Goal: Information Seeking & Learning: Understand process/instructions

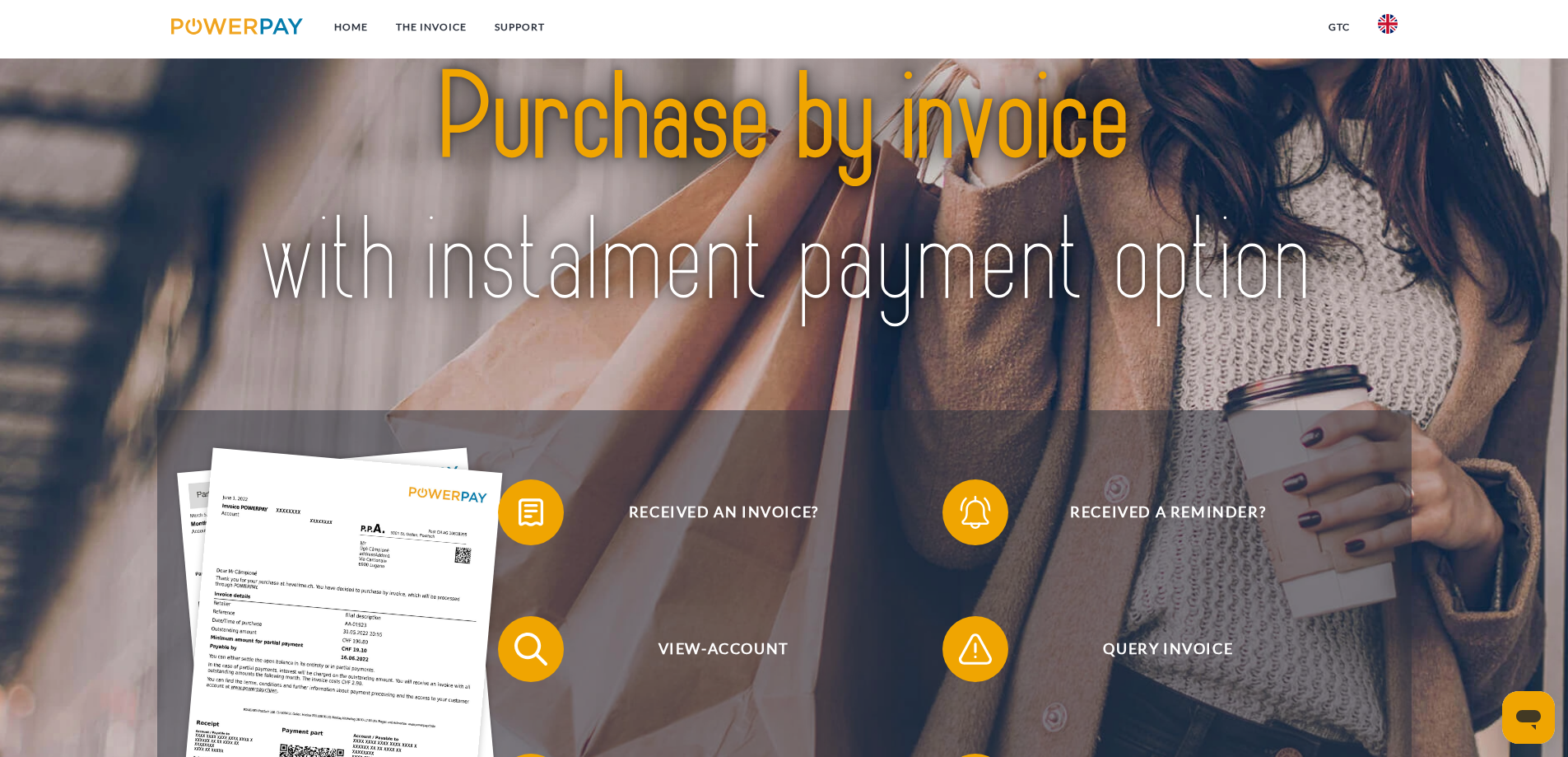
scroll to position [68, 0]
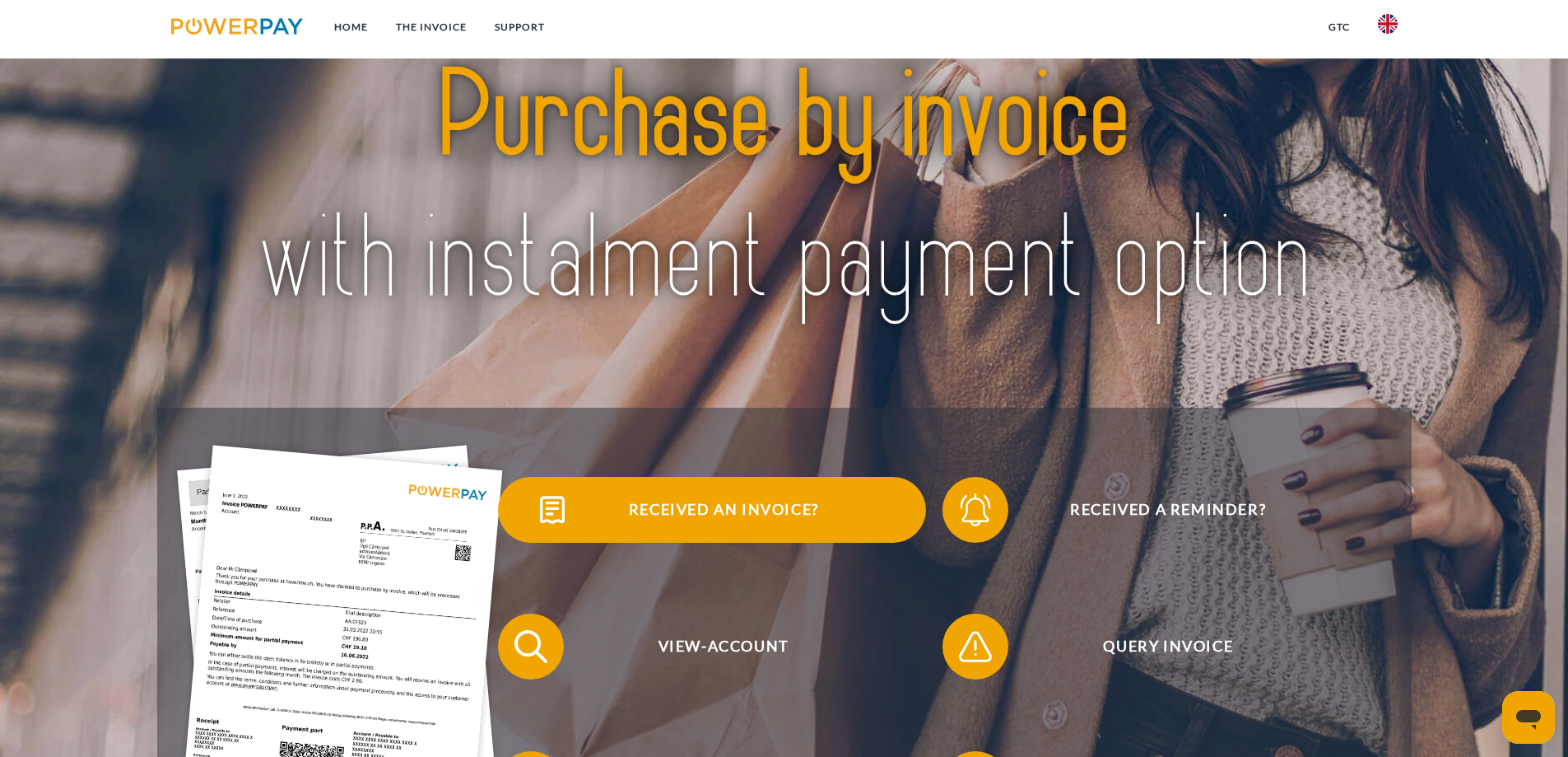
click at [693, 524] on span "Received an invoice?" at bounding box center [724, 509] width 404 height 66
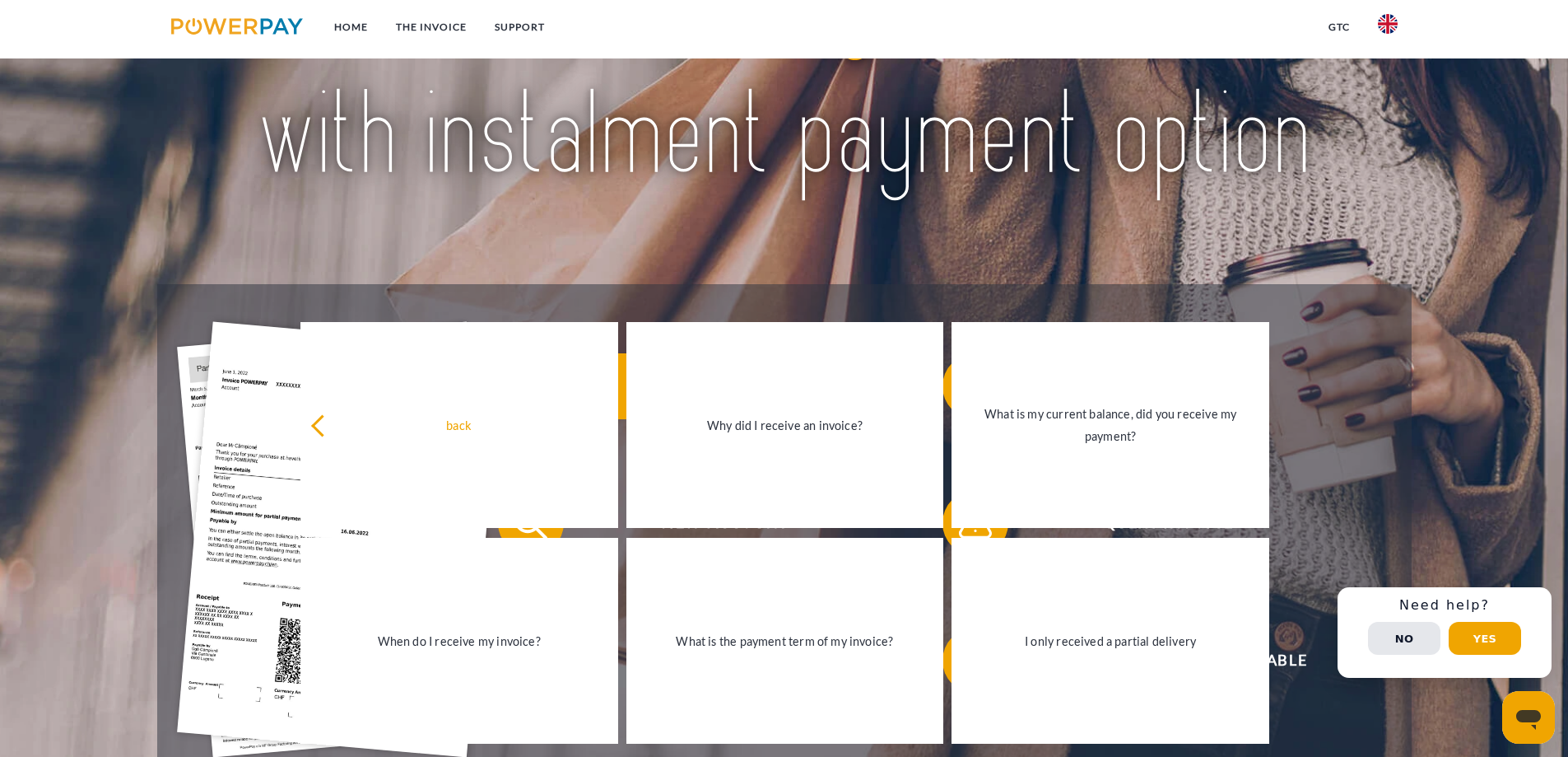
scroll to position [222, 0]
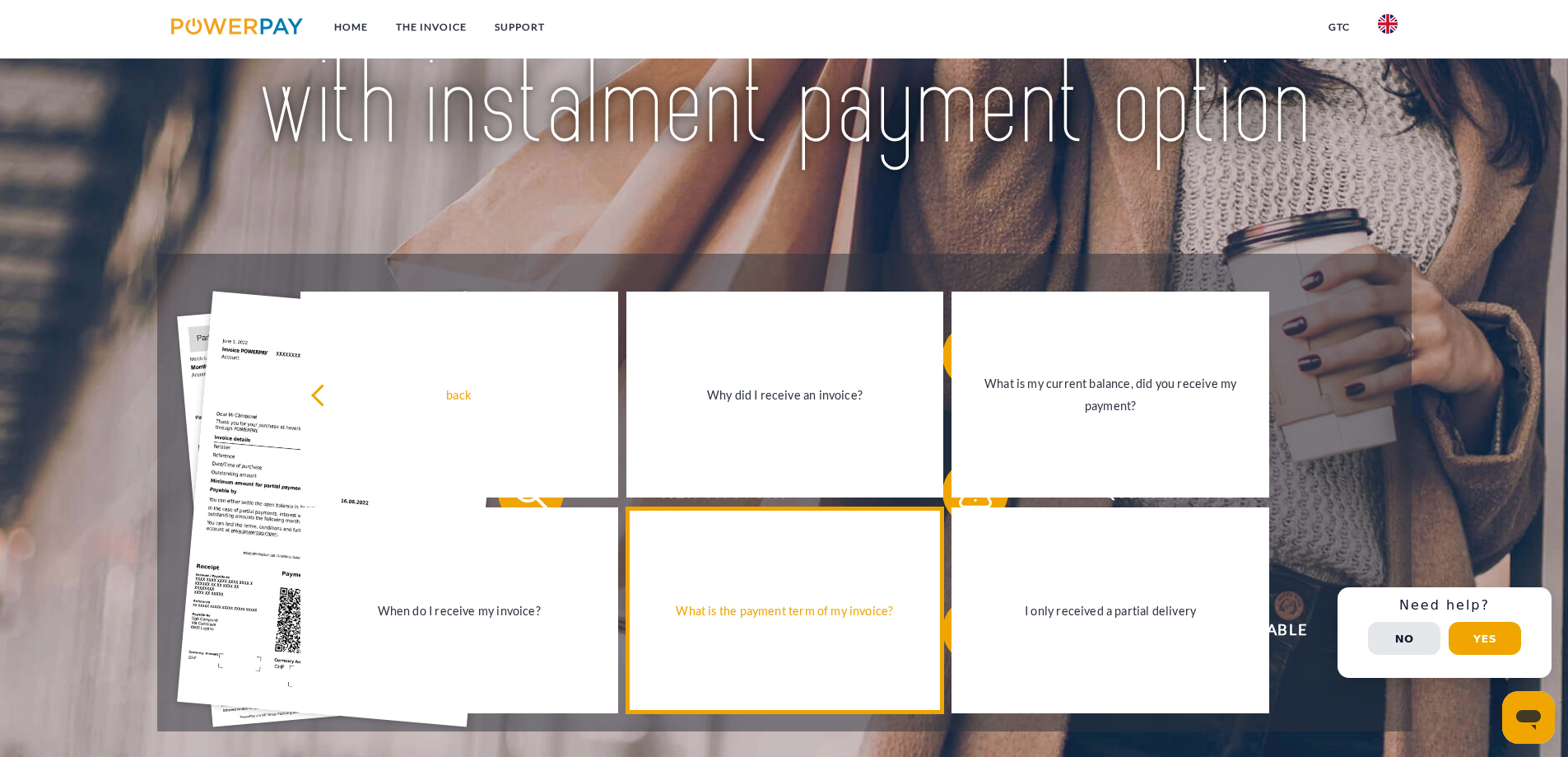
click at [748, 617] on div "What is the payment term of my invoice?" at bounding box center [785, 611] width 298 height 23
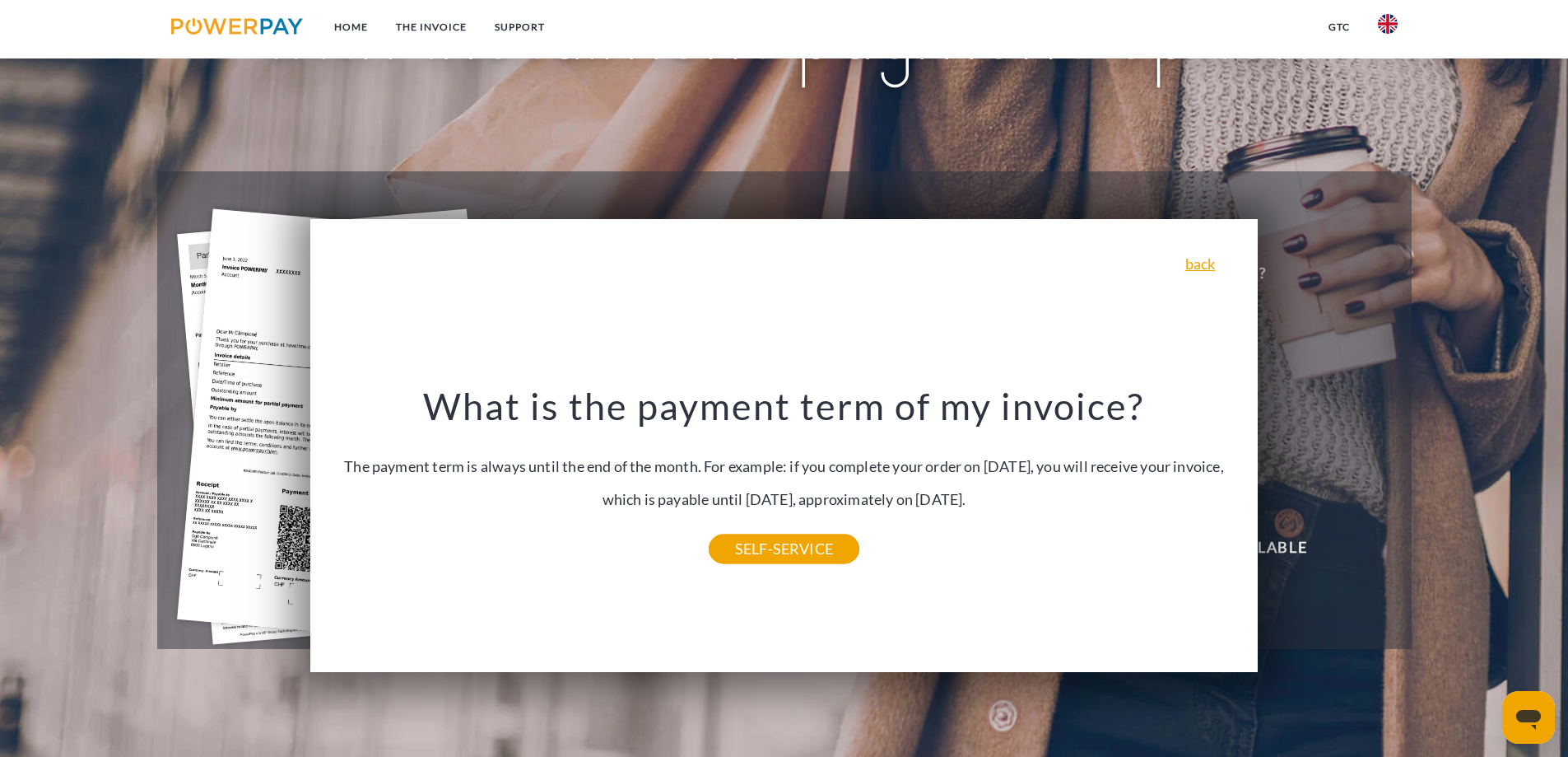
scroll to position [306, 0]
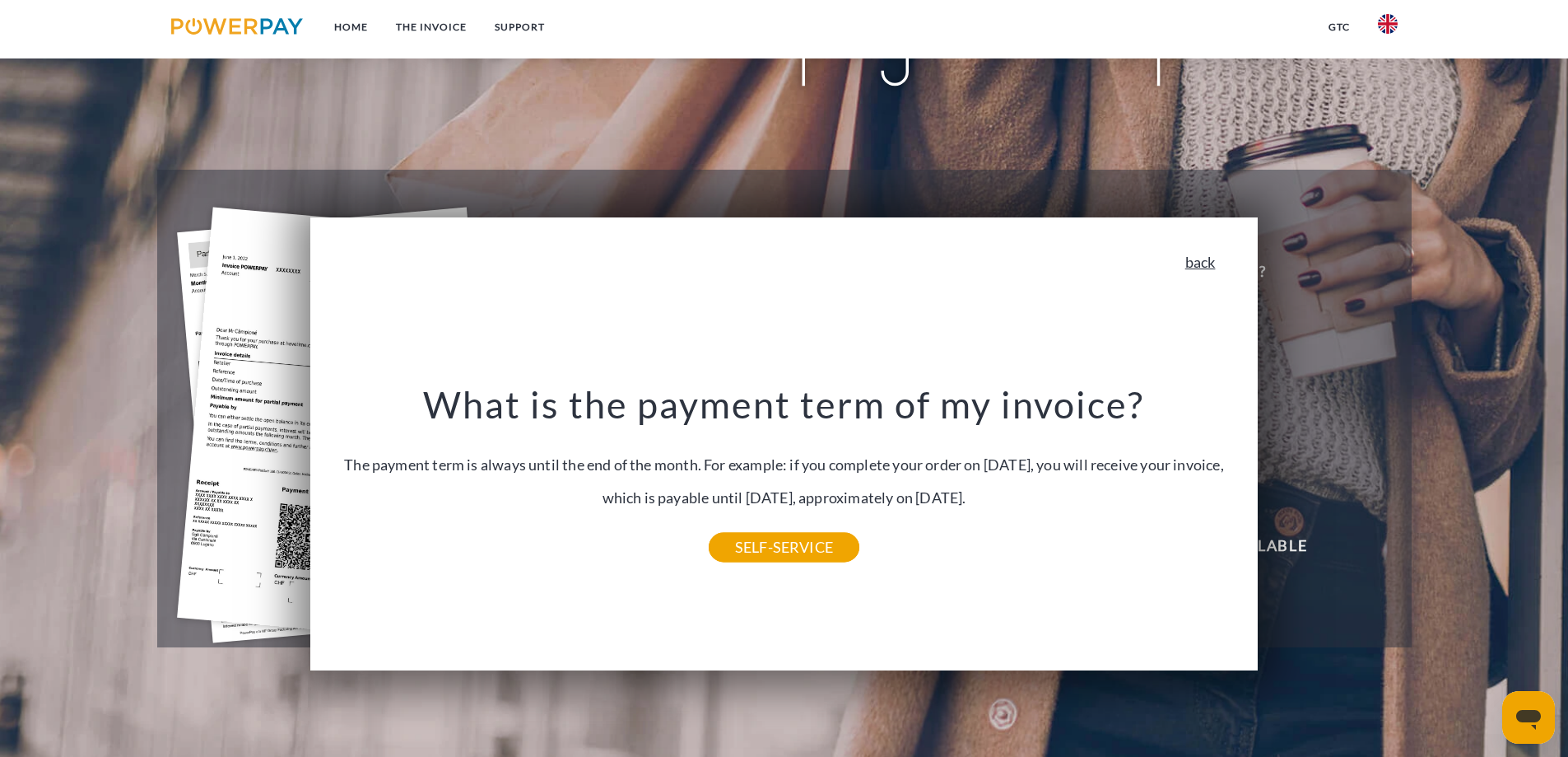
click at [1212, 270] on link "back" at bounding box center [1200, 262] width 30 height 15
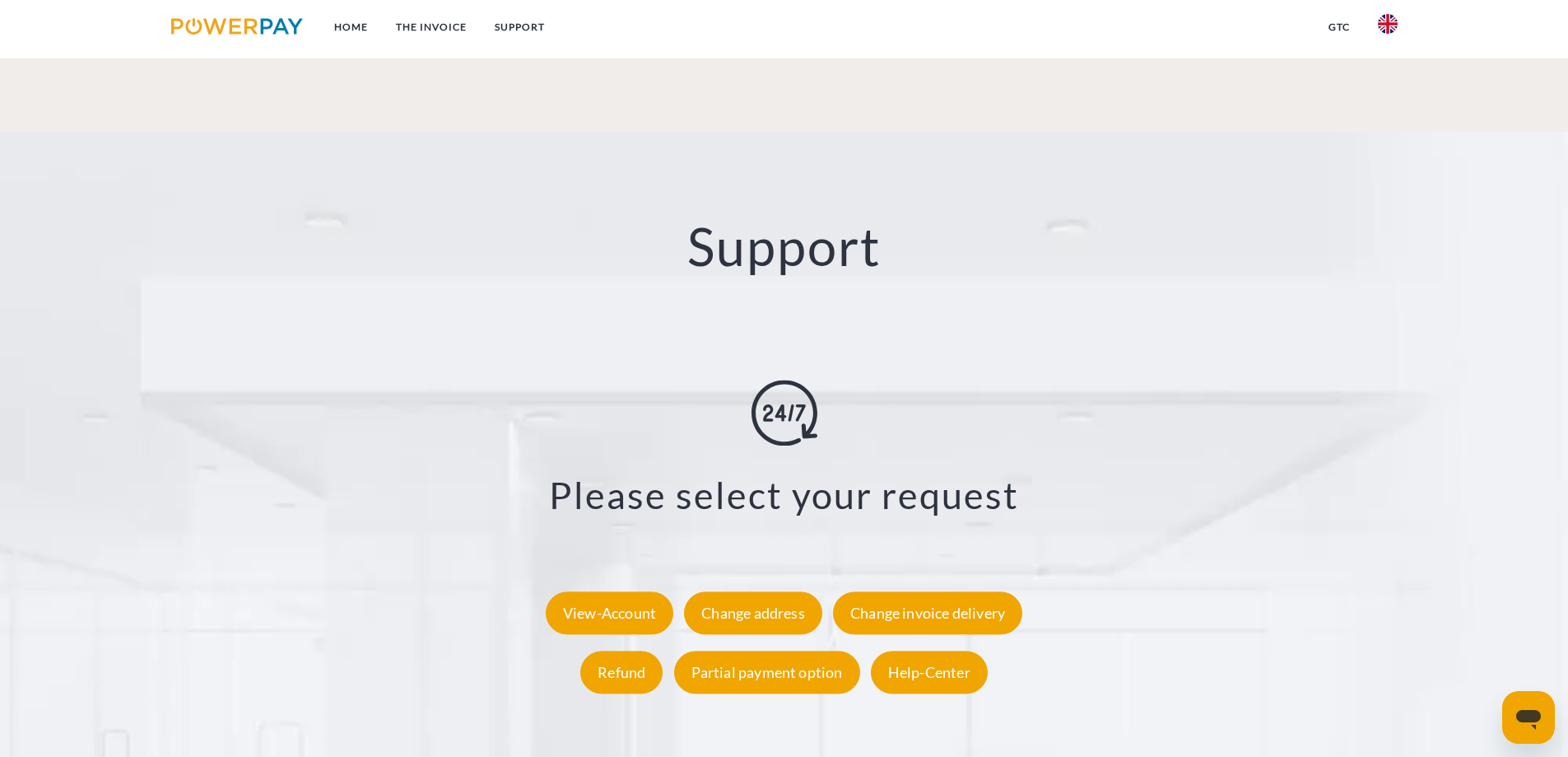
scroll to position [2912, 0]
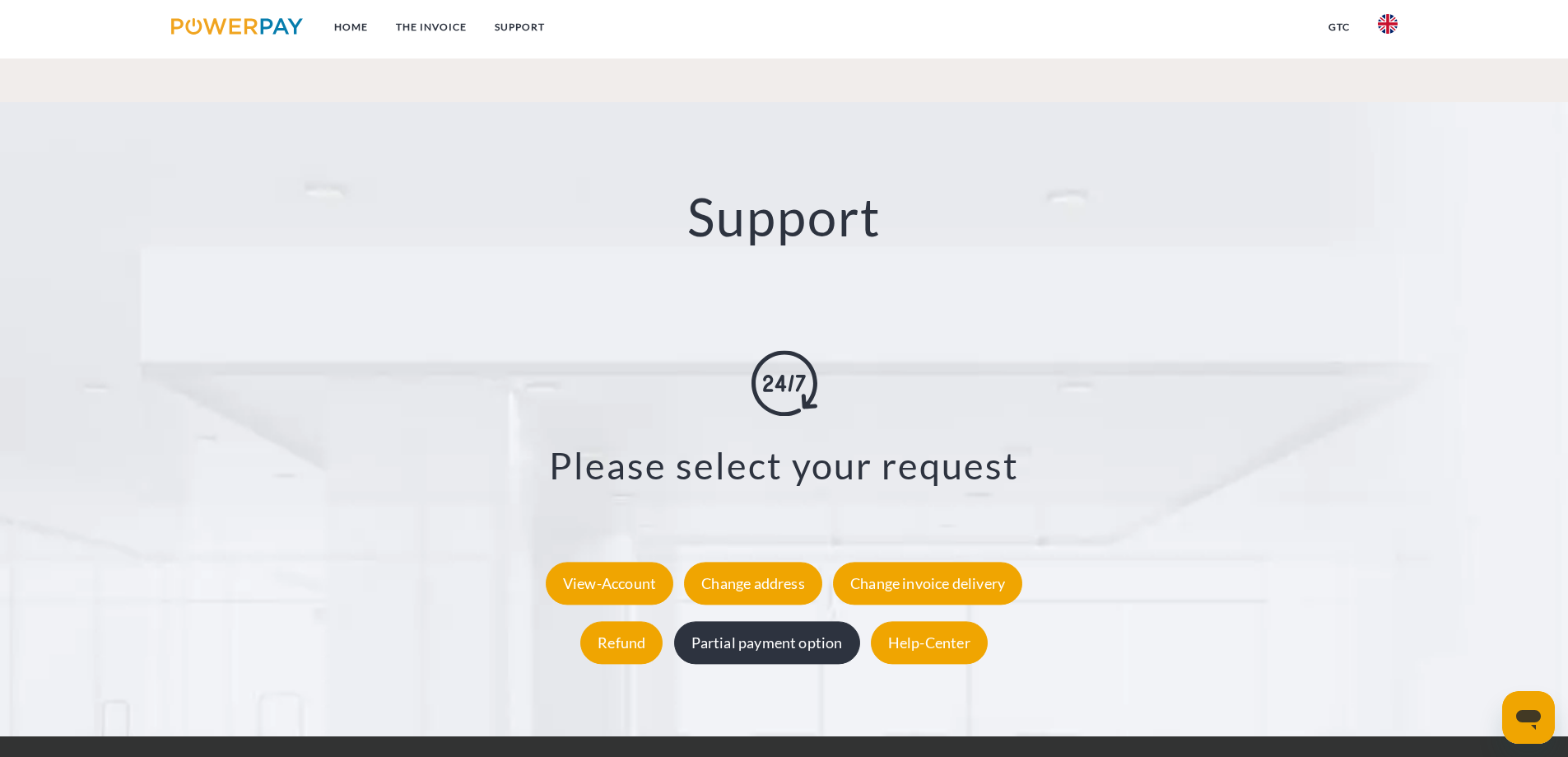
click at [785, 621] on div "Partial payment option" at bounding box center [767, 642] width 186 height 43
click at [732, 621] on div "Partial payment option" at bounding box center [767, 642] width 186 height 43
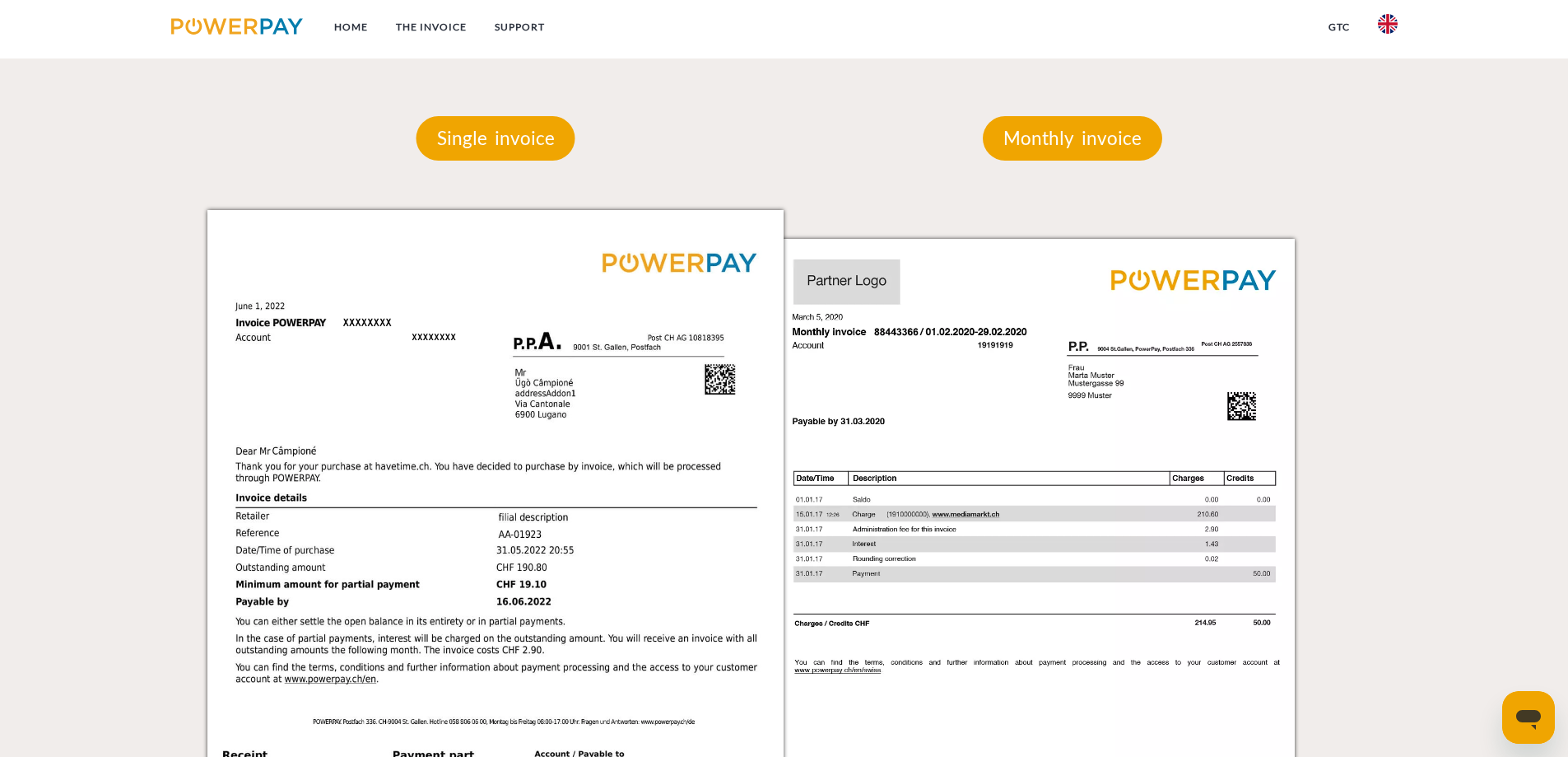
scroll to position [1411, 0]
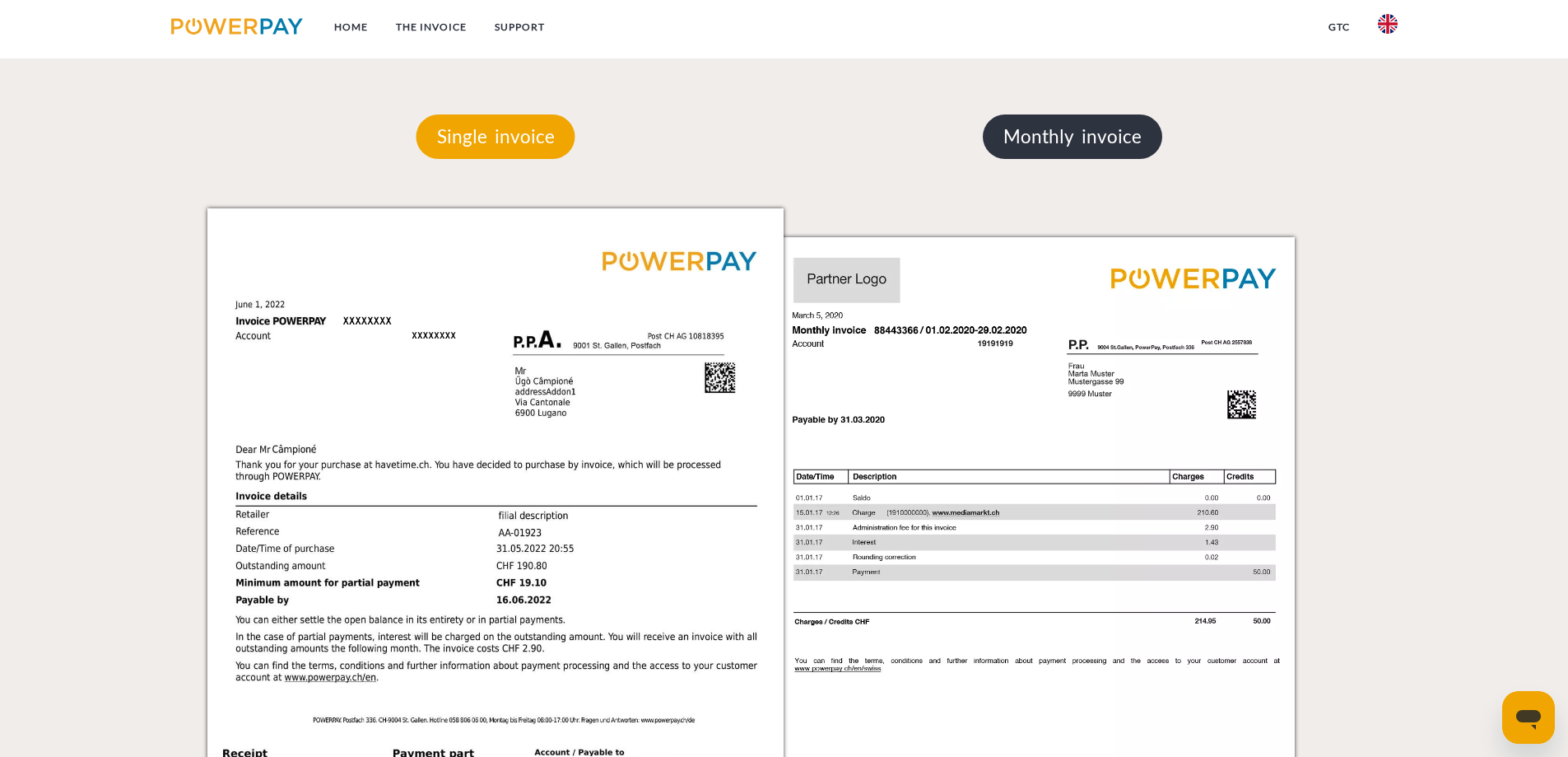
click at [1068, 136] on p "Monthly invoice" at bounding box center [1072, 136] width 179 height 44
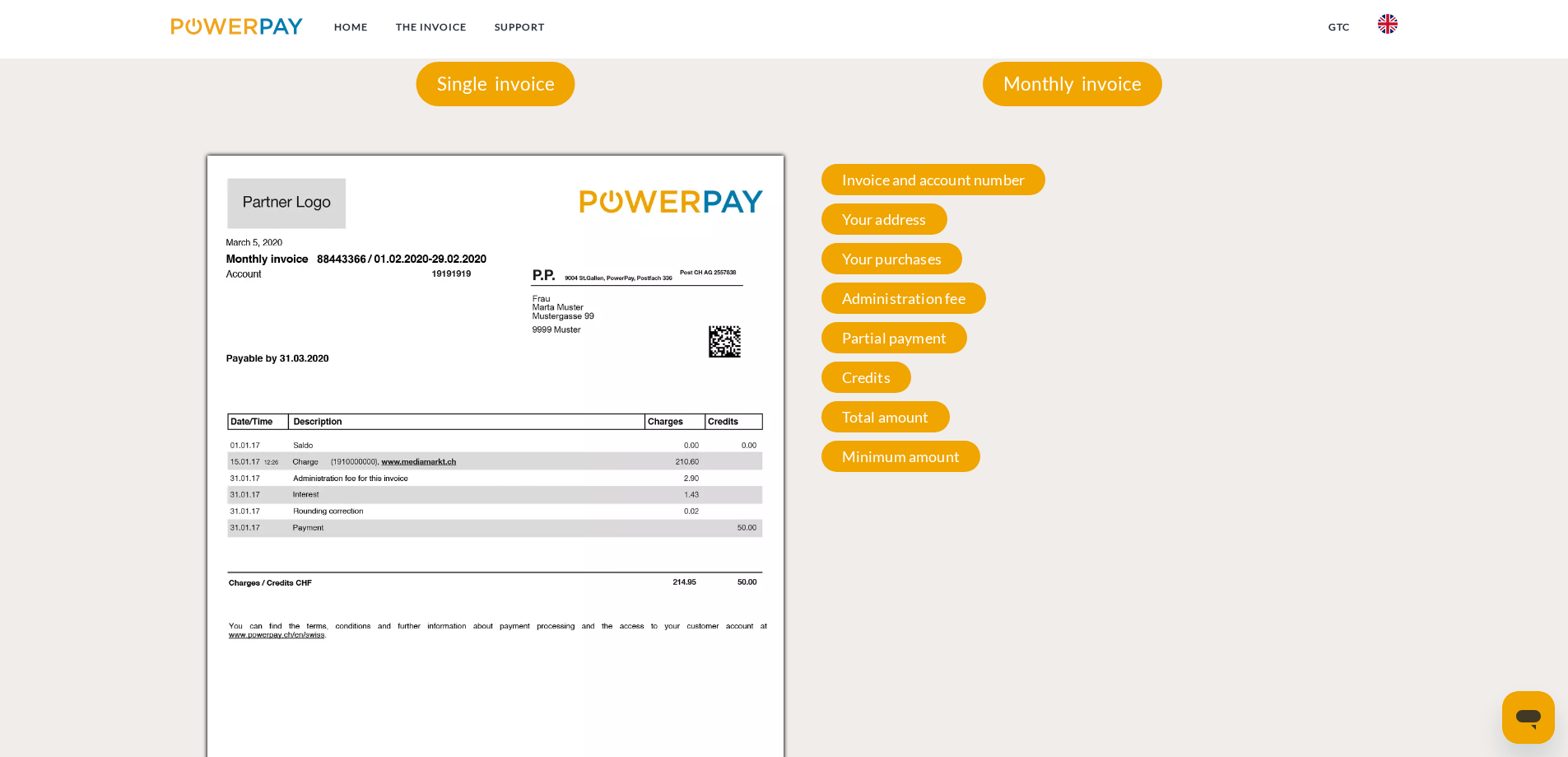
scroll to position [1463, 0]
click at [883, 374] on span "Credits" at bounding box center [866, 378] width 90 height 31
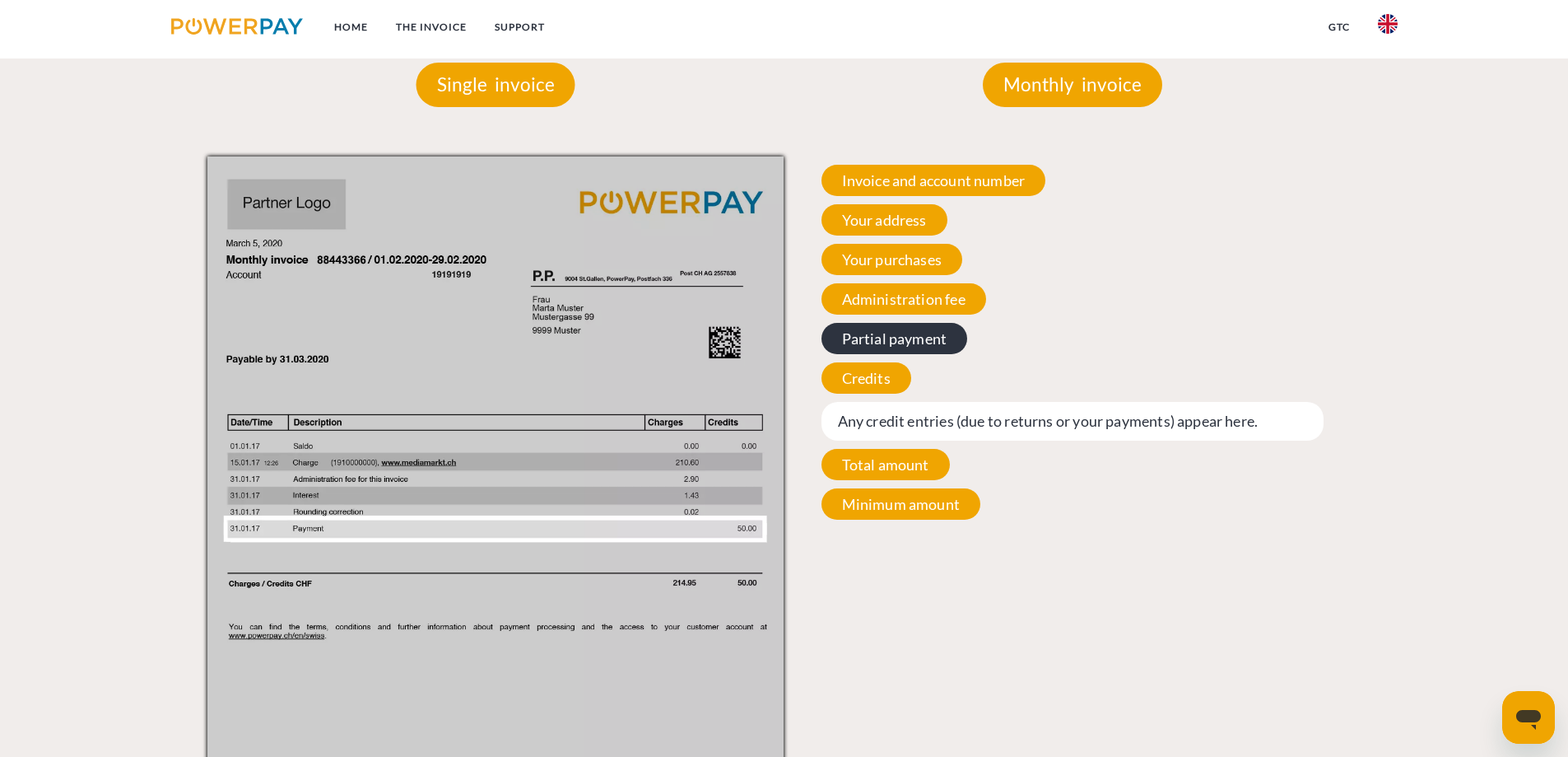
click at [882, 344] on span "Partial payment" at bounding box center [895, 338] width 147 height 31
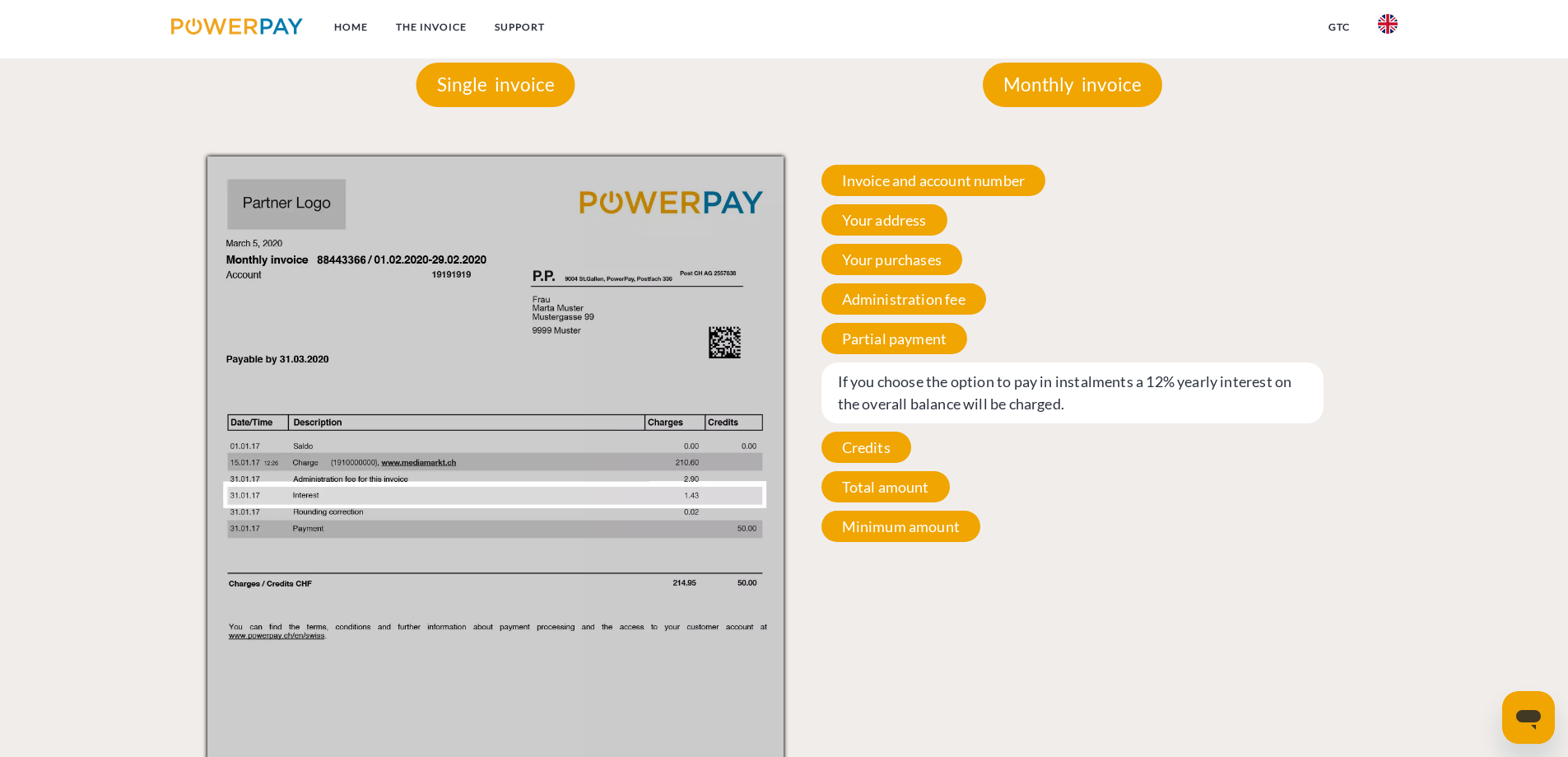
click at [878, 320] on div "Invoice and account number Your invoice and account number. Please always provi…" at bounding box center [1072, 354] width 577 height 394
click at [881, 182] on span "Invoice and account number" at bounding box center [933, 180] width 224 height 31
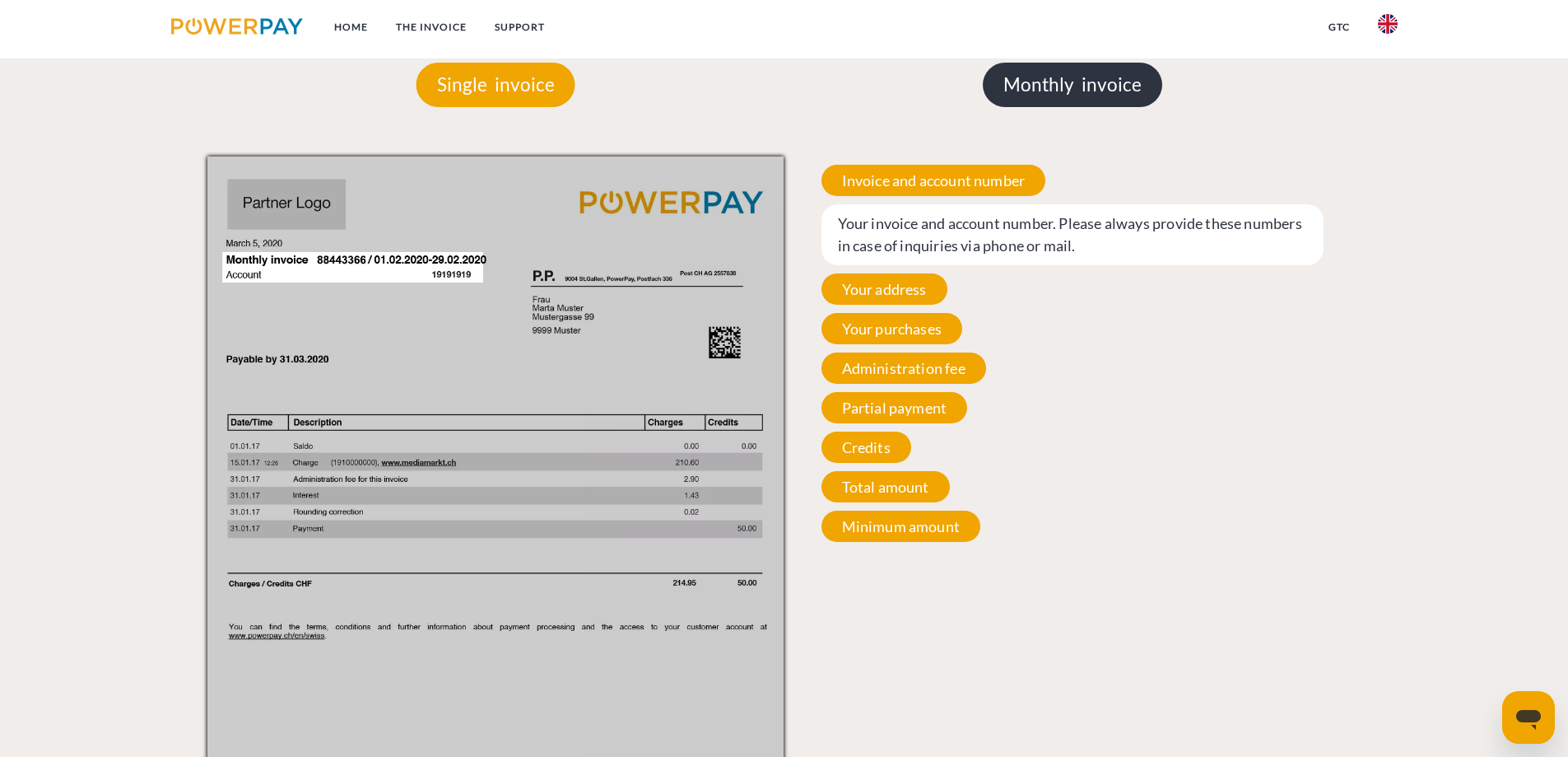
click at [1006, 100] on p "Monthly invoice" at bounding box center [1072, 84] width 179 height 44
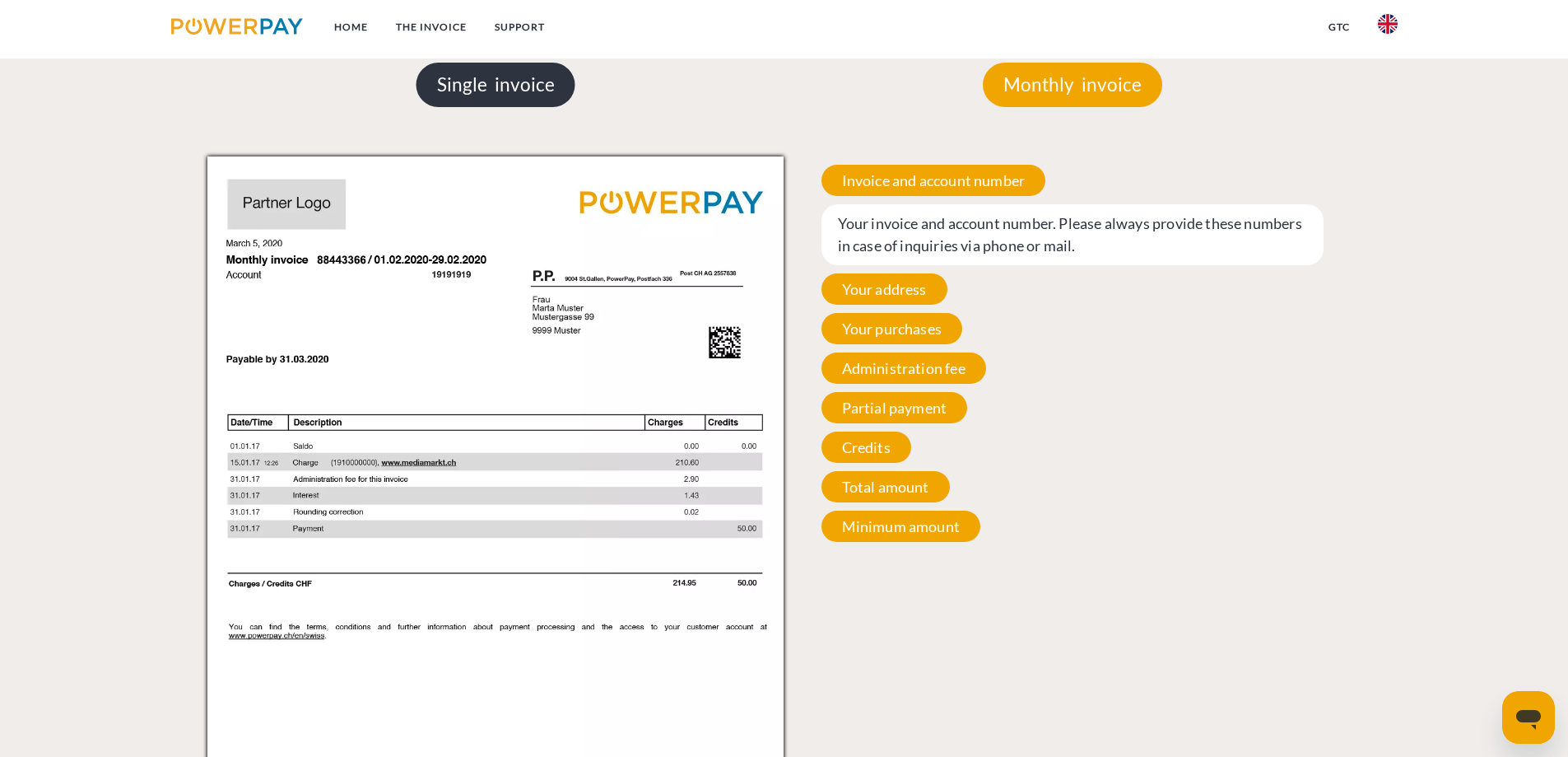
click at [518, 107] on p "Single invoice" at bounding box center [496, 84] width 159 height 44
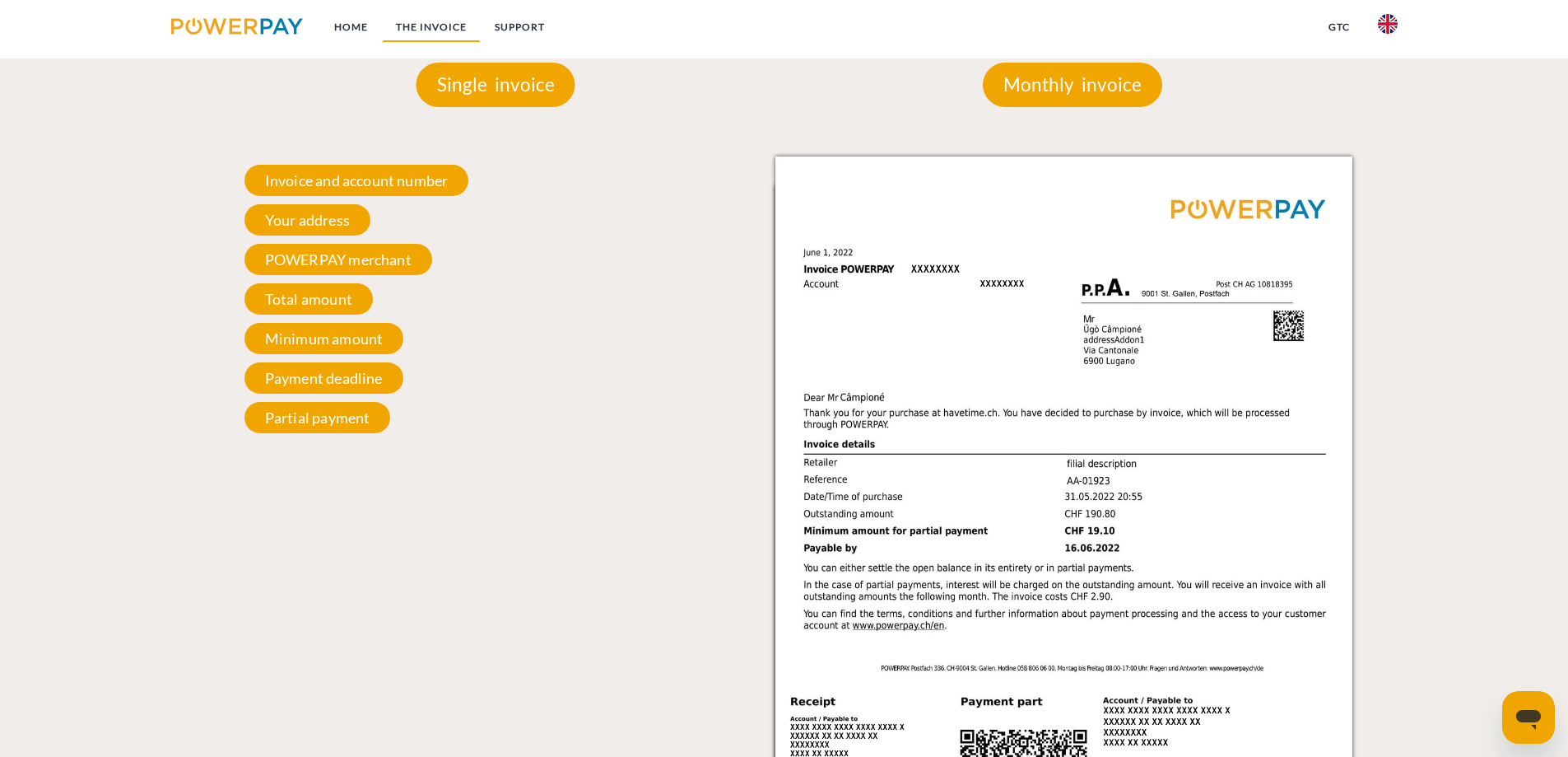
click at [438, 24] on link "THE INVOICE" at bounding box center [431, 27] width 99 height 29
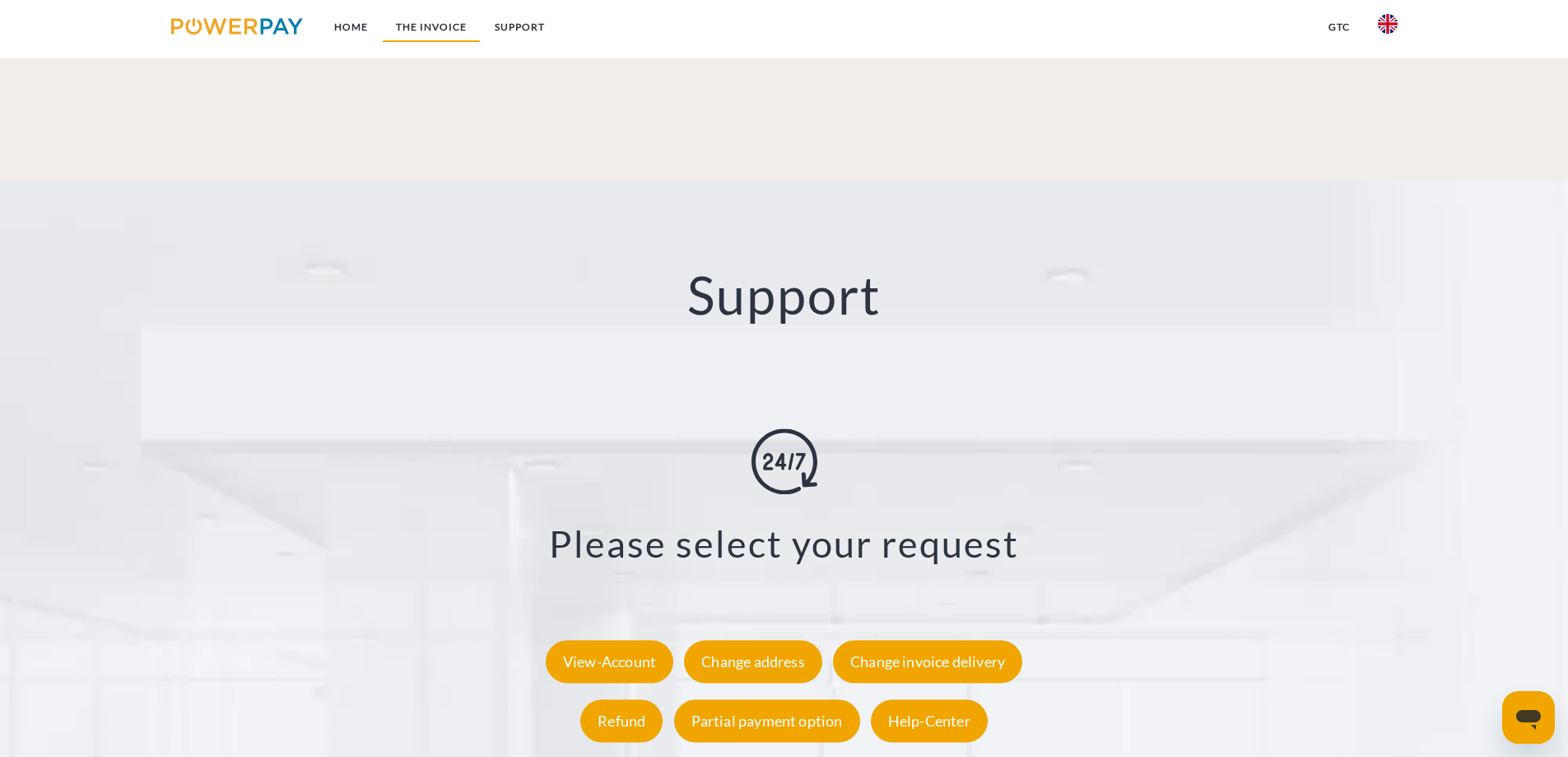
scroll to position [2971, 0]
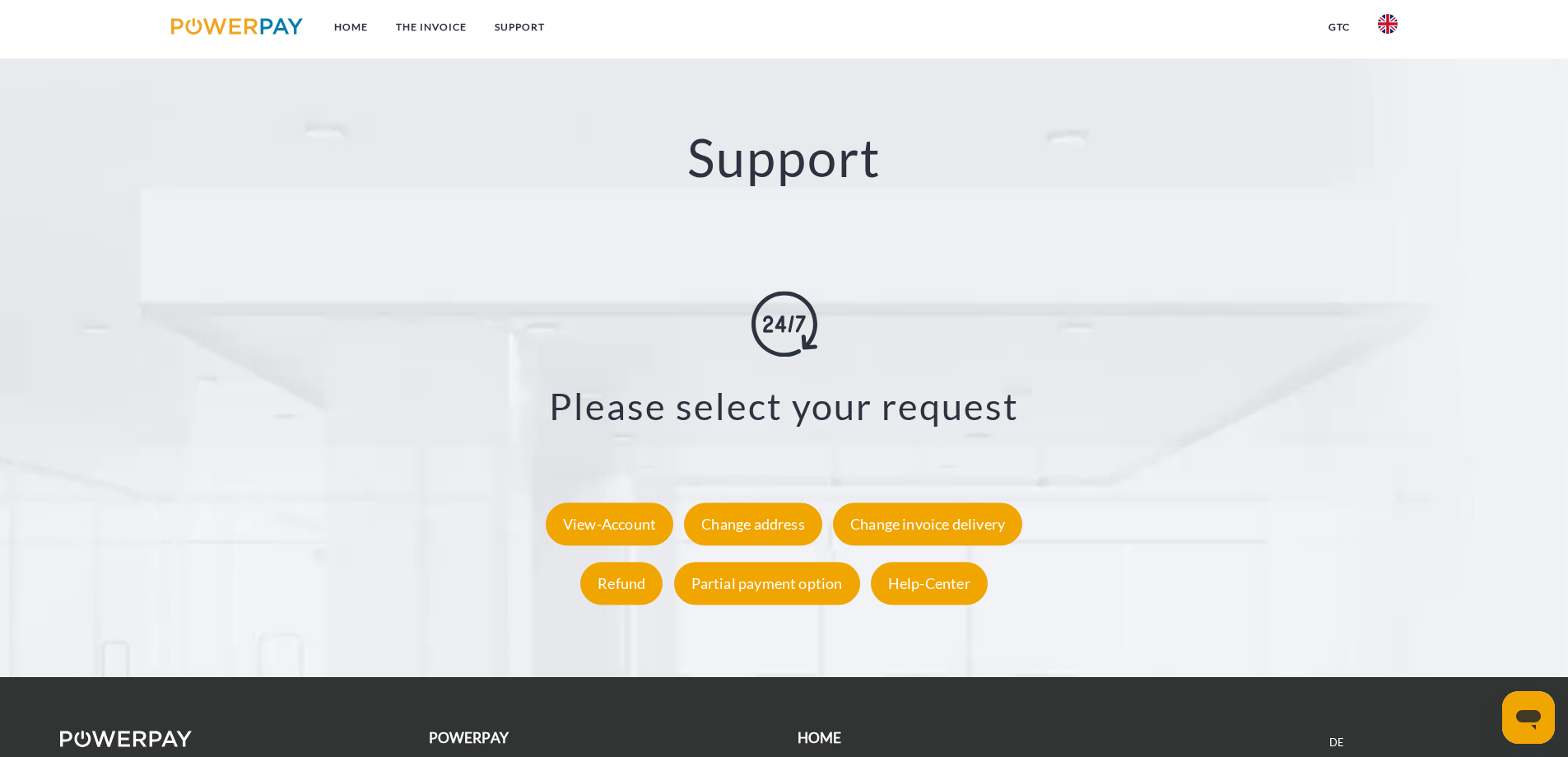
click at [552, 756] on link "GTC (Purchase by invoice)" at bounding box center [506, 766] width 153 height 14
